Goal: Information Seeking & Learning: Learn about a topic

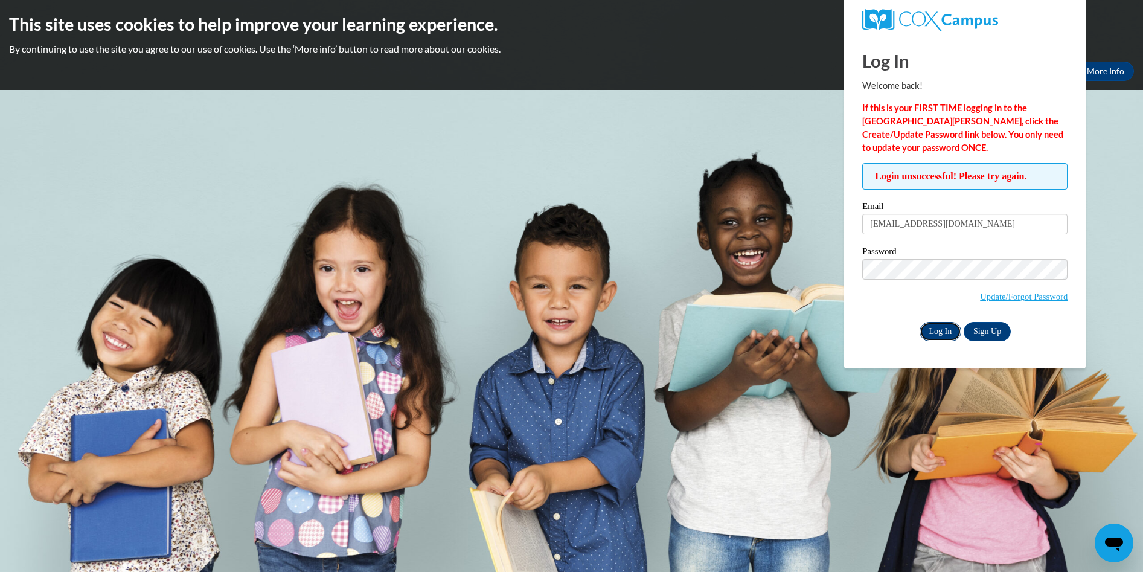
click at [929, 333] on input "Log In" at bounding box center [941, 331] width 42 height 19
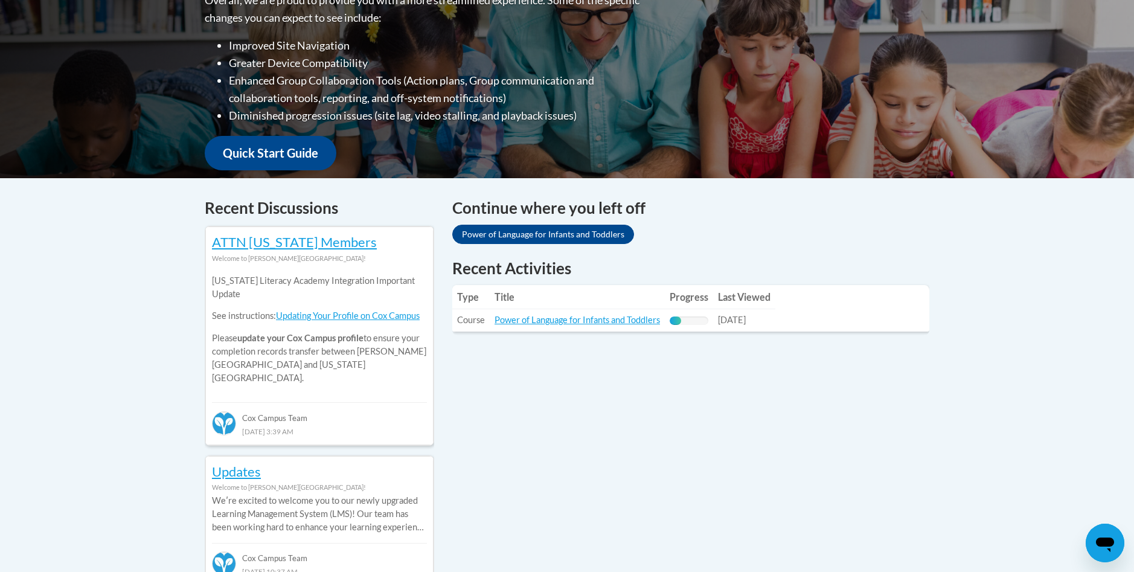
scroll to position [362, 0]
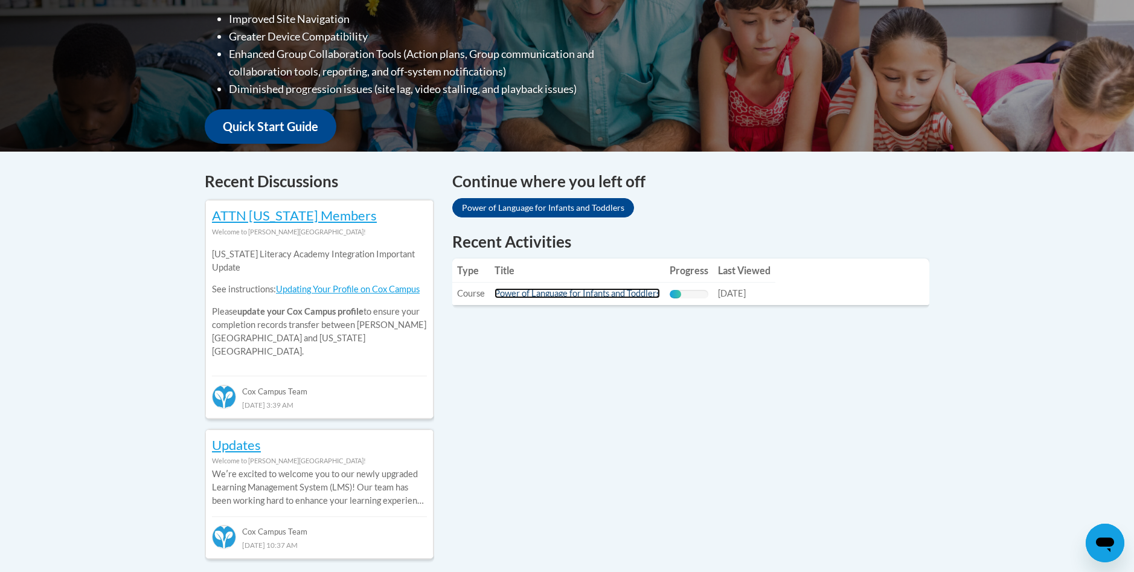
click at [545, 290] on link "Power of Language for Infants and Toddlers" at bounding box center [577, 293] width 165 height 10
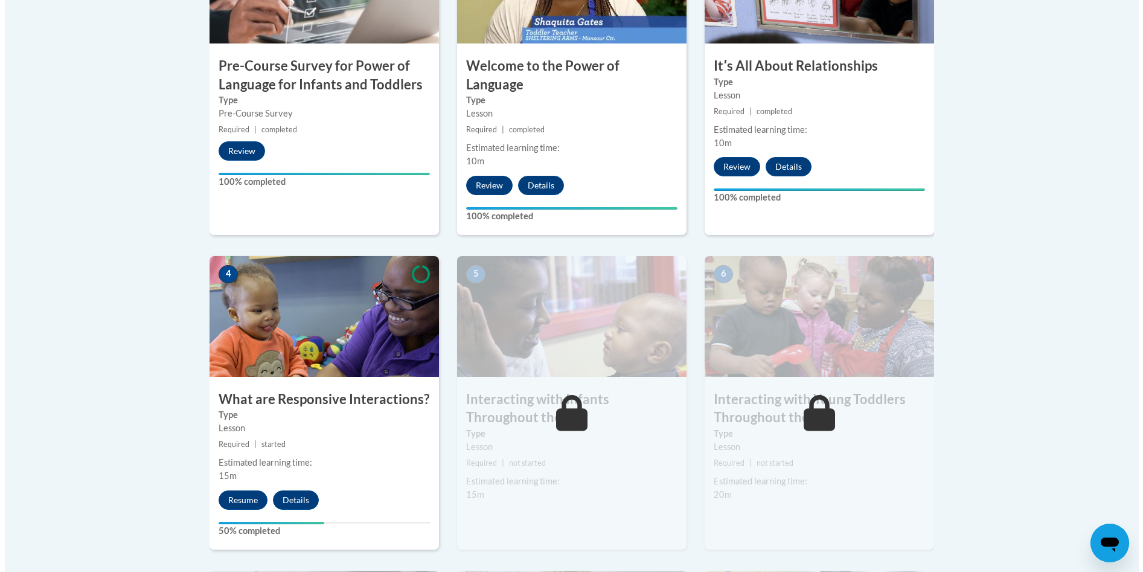
scroll to position [544, 0]
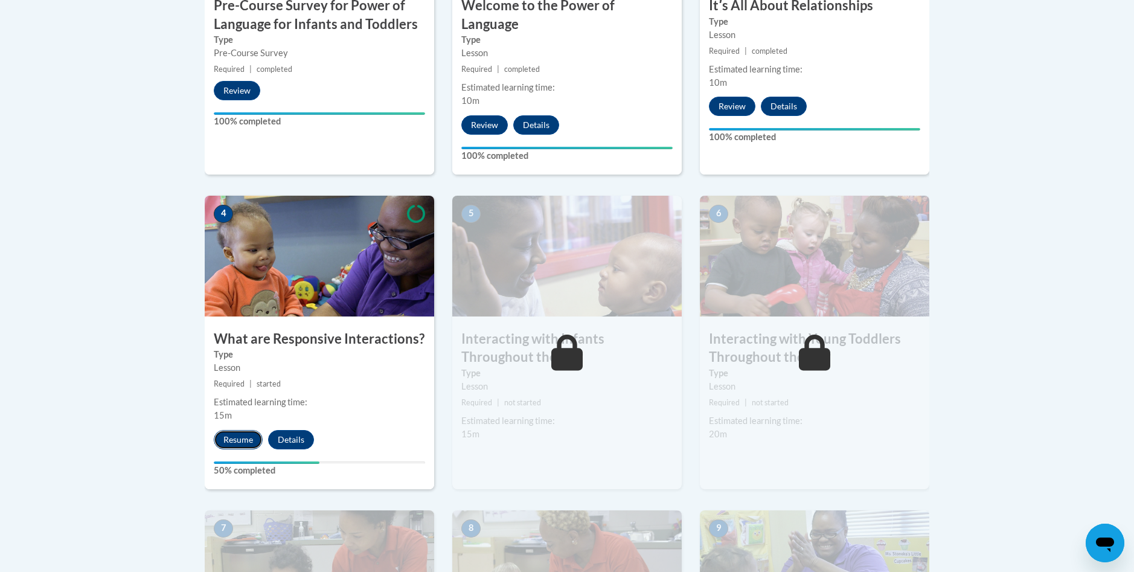
click at [245, 430] on button "Resume" at bounding box center [238, 439] width 49 height 19
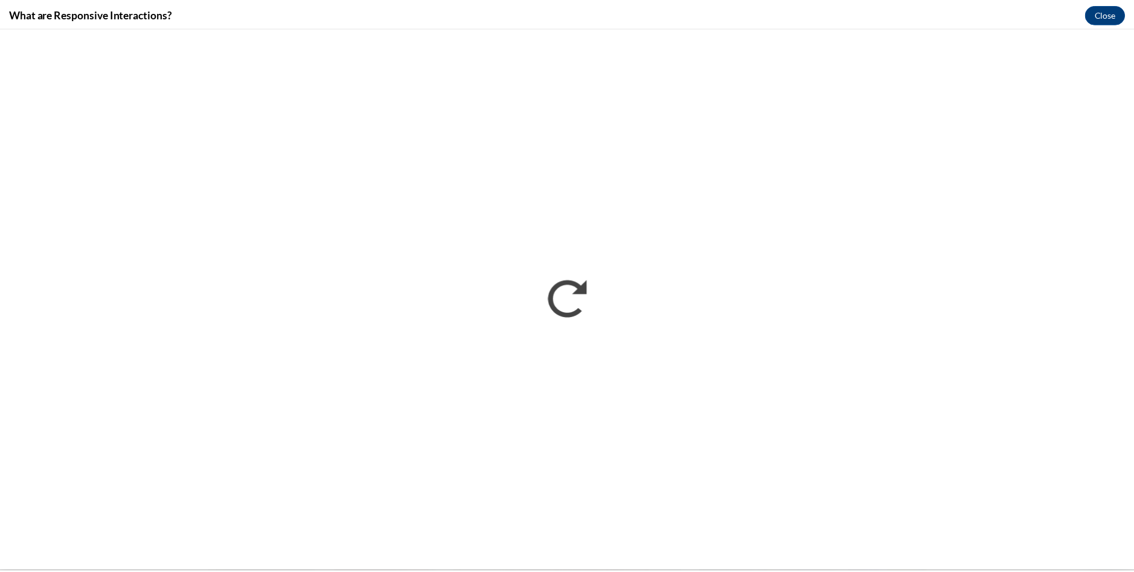
scroll to position [0, 0]
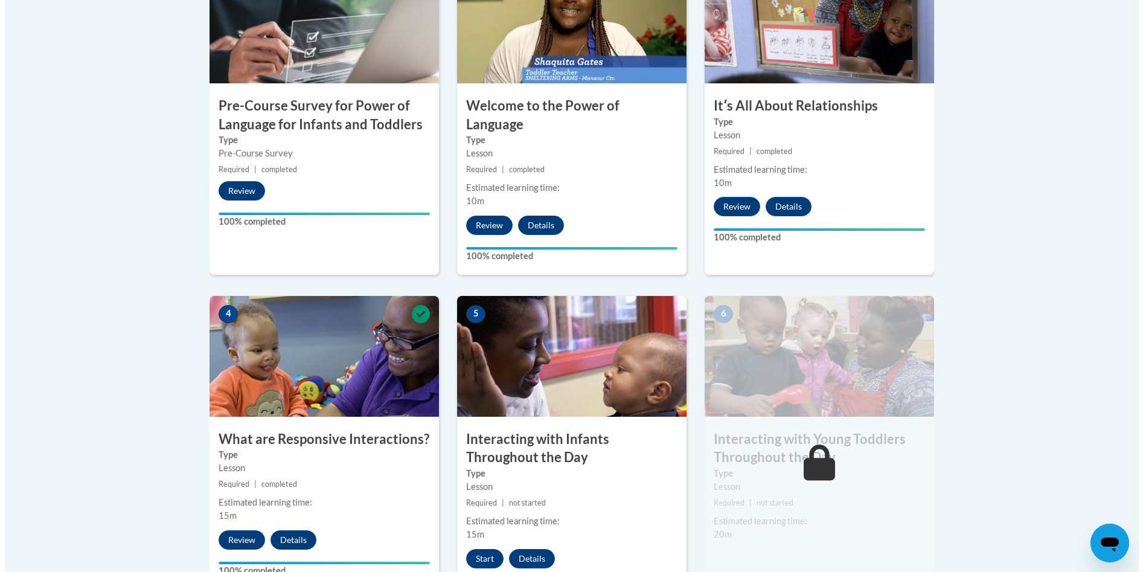
scroll to position [483, 0]
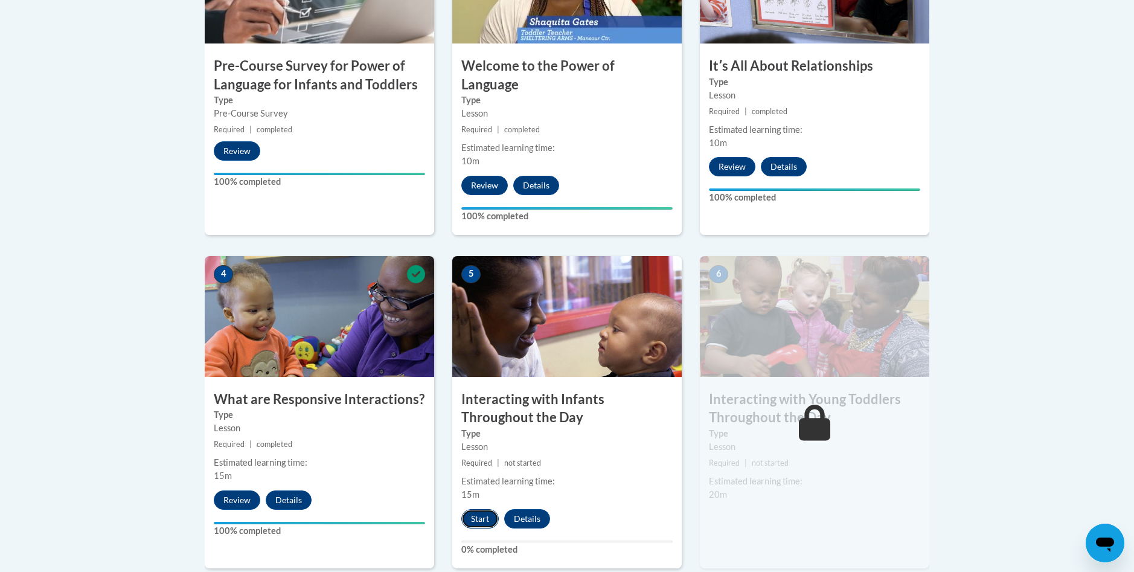
click at [481, 509] on button "Start" at bounding box center [479, 518] width 37 height 19
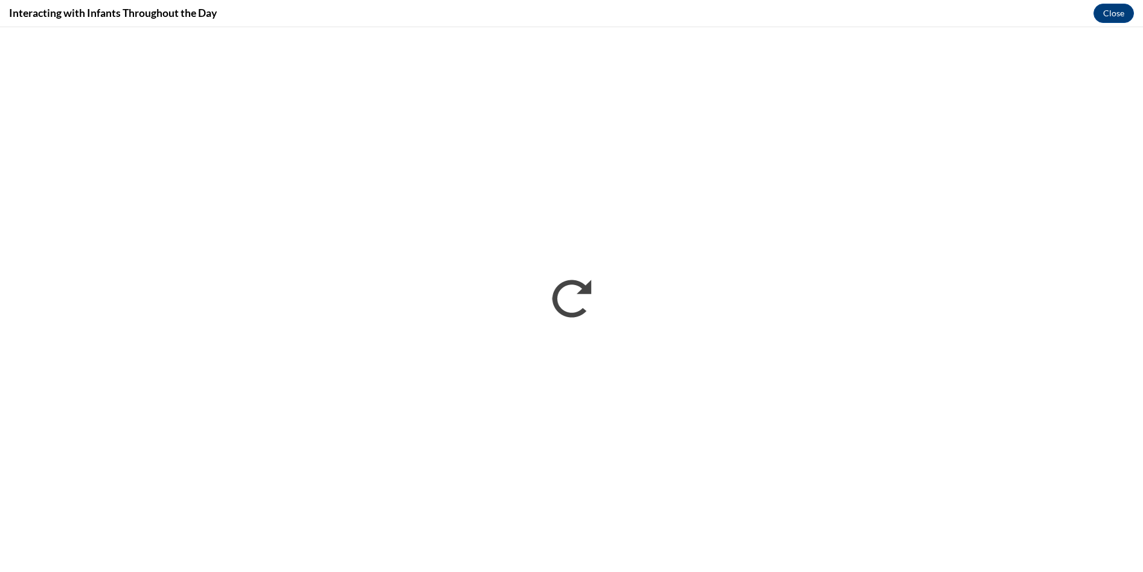
scroll to position [0, 0]
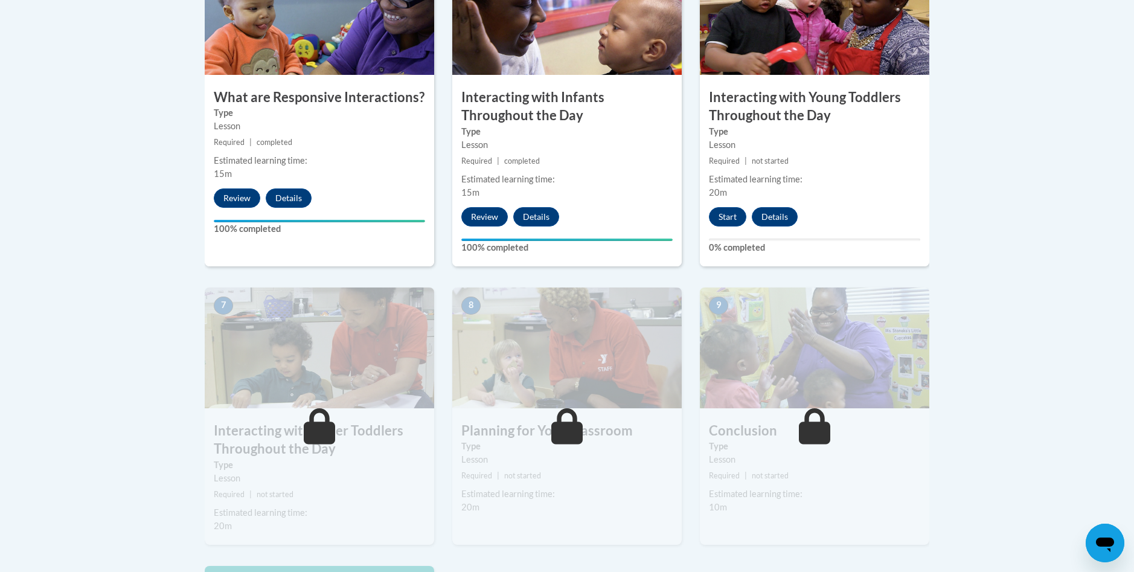
scroll to position [423, 0]
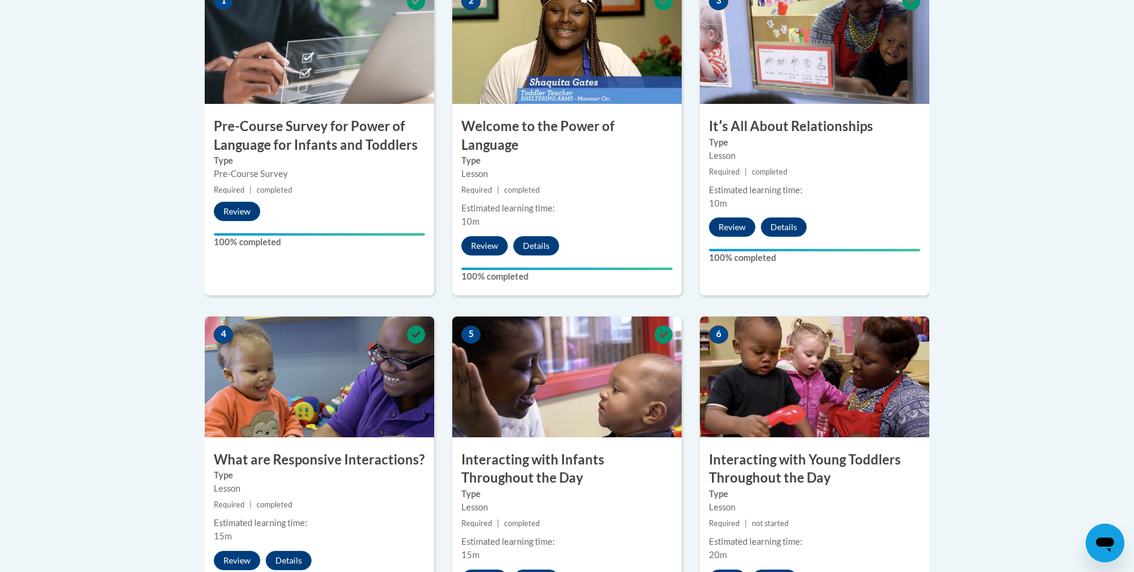
click at [1075, 180] on body "This site uses cookies to help improve your learning experience. By continuing …" at bounding box center [567, 552] width 1134 height 1951
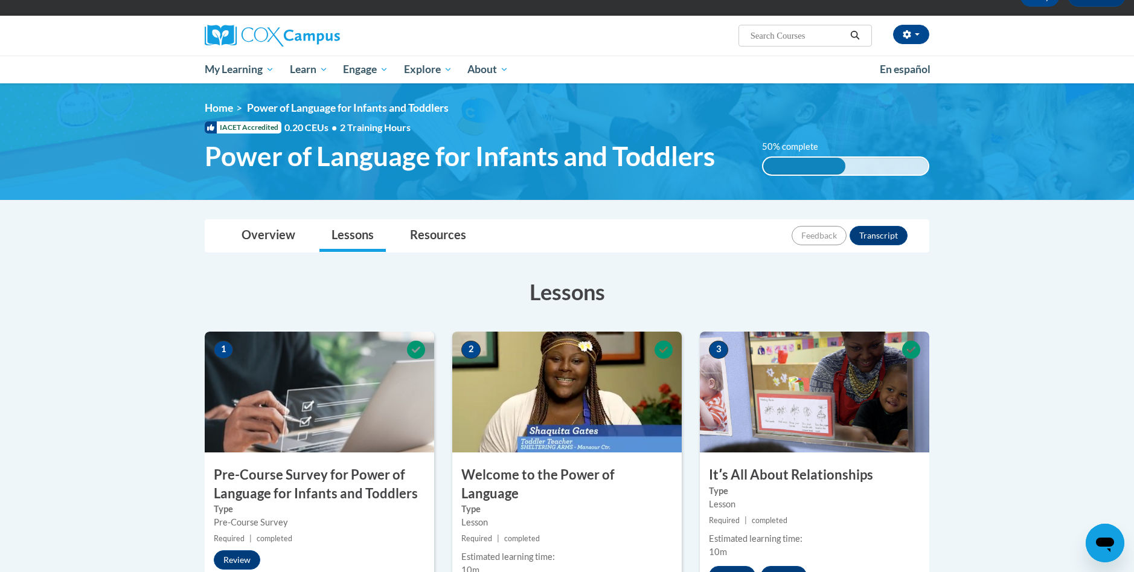
scroll to position [0, 0]
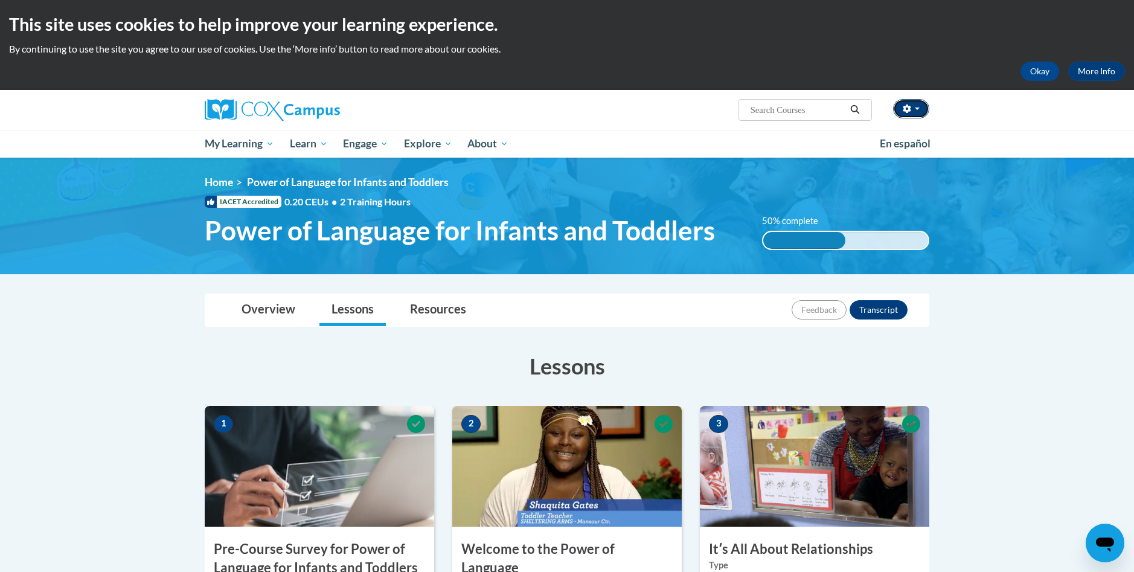
click at [915, 109] on span "button" at bounding box center [917, 109] width 5 height 2
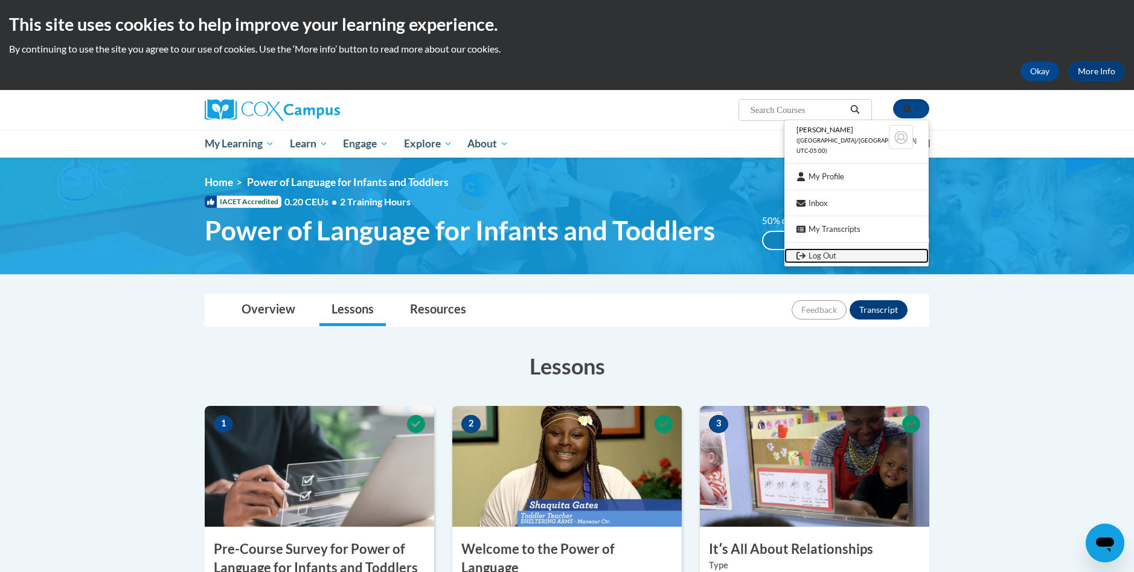
click at [855, 257] on link "Log Out" at bounding box center [857, 255] width 144 height 15
